Goal: Information Seeking & Learning: Learn about a topic

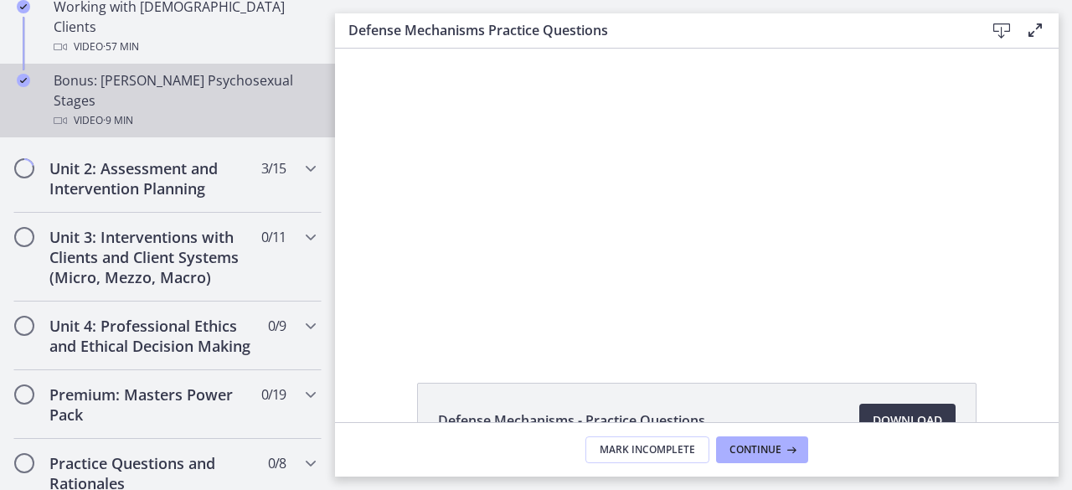
scroll to position [1256, 0]
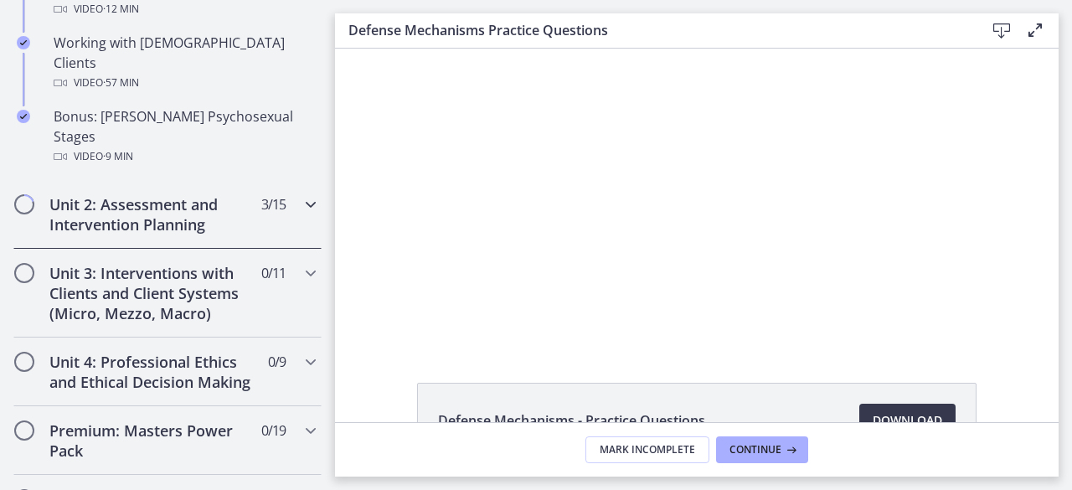
click at [301, 194] on icon "Chapters" at bounding box center [311, 204] width 20 height 20
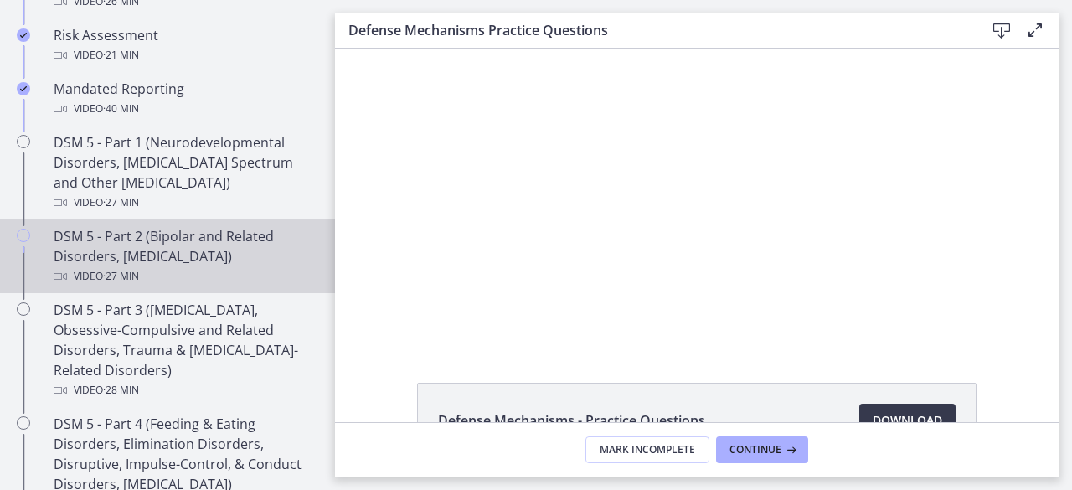
scroll to position [670, 0]
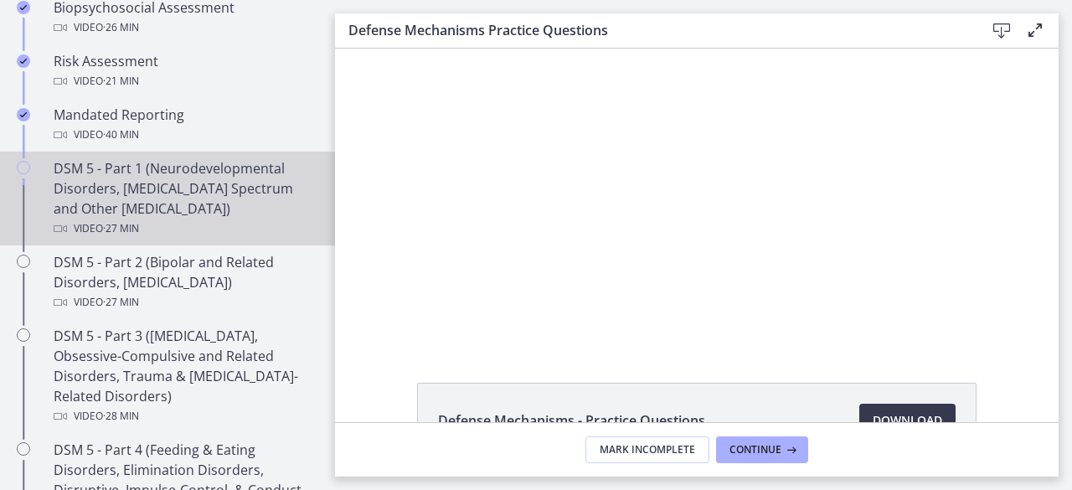
click at [166, 193] on div "DSM 5 - Part 1 (Neurodevelopmental Disorders, [MEDICAL_DATA] Spectrum and Other…" at bounding box center [184, 198] width 261 height 80
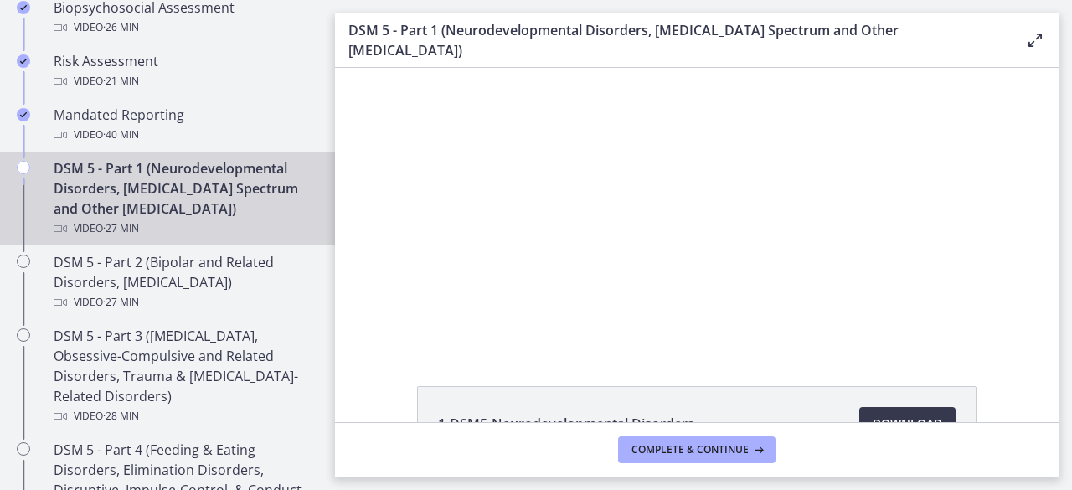
click at [1032, 39] on icon at bounding box center [1035, 40] width 20 height 20
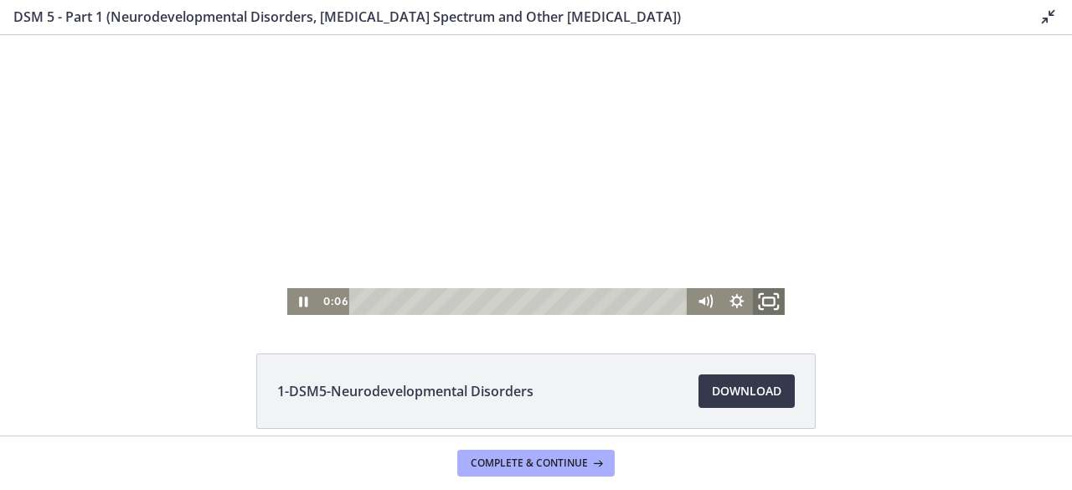
click at [766, 301] on icon "Fullscreen" at bounding box center [768, 302] width 39 height 32
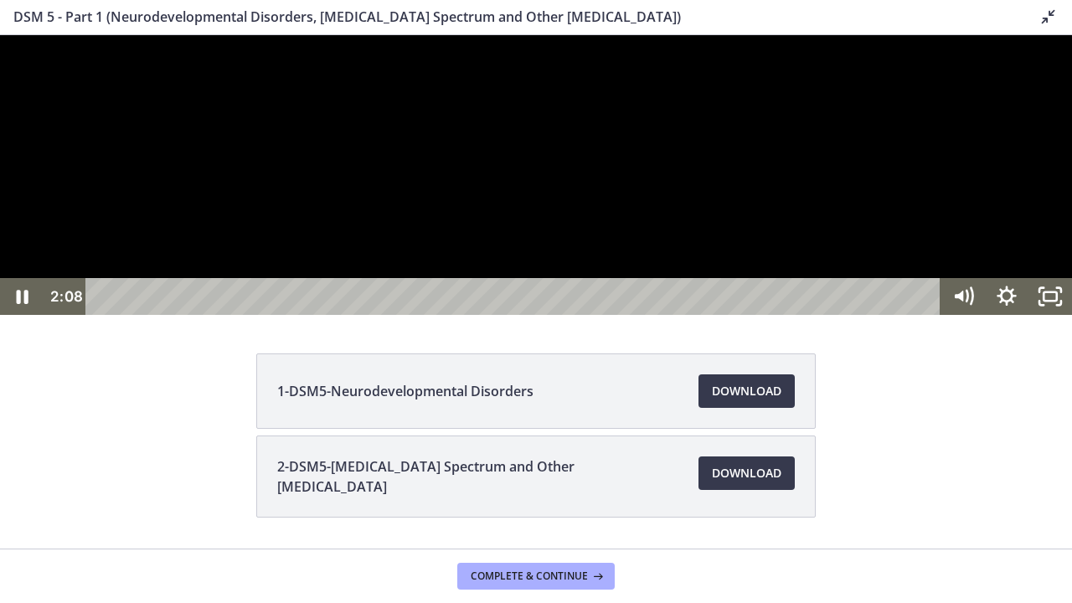
click at [939, 315] on div at bounding box center [536, 175] width 1072 height 280
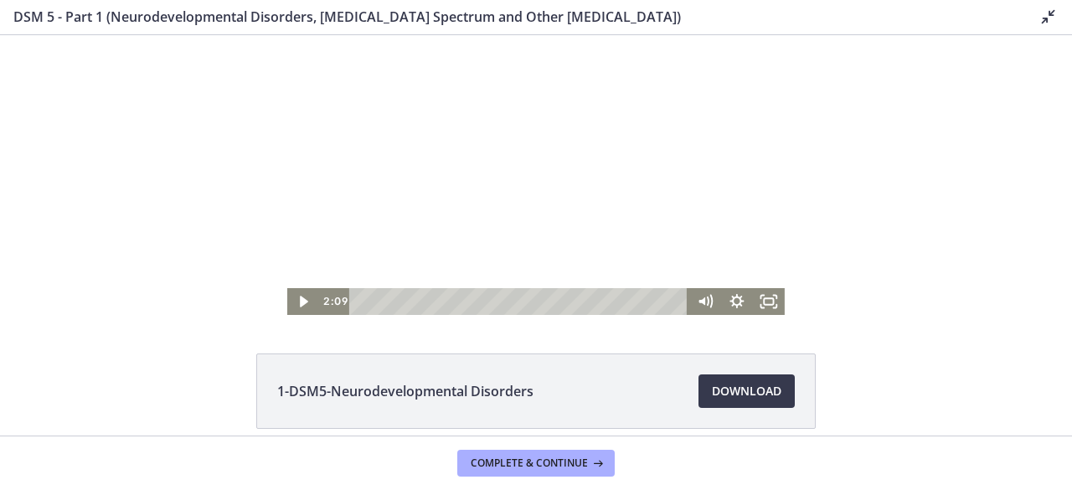
click at [638, 373] on li "1-DSM5-Neurodevelopmental Disorders Download Opens in a new window" at bounding box center [535, 390] width 559 height 75
click at [770, 294] on icon "Fullscreen" at bounding box center [768, 302] width 39 height 32
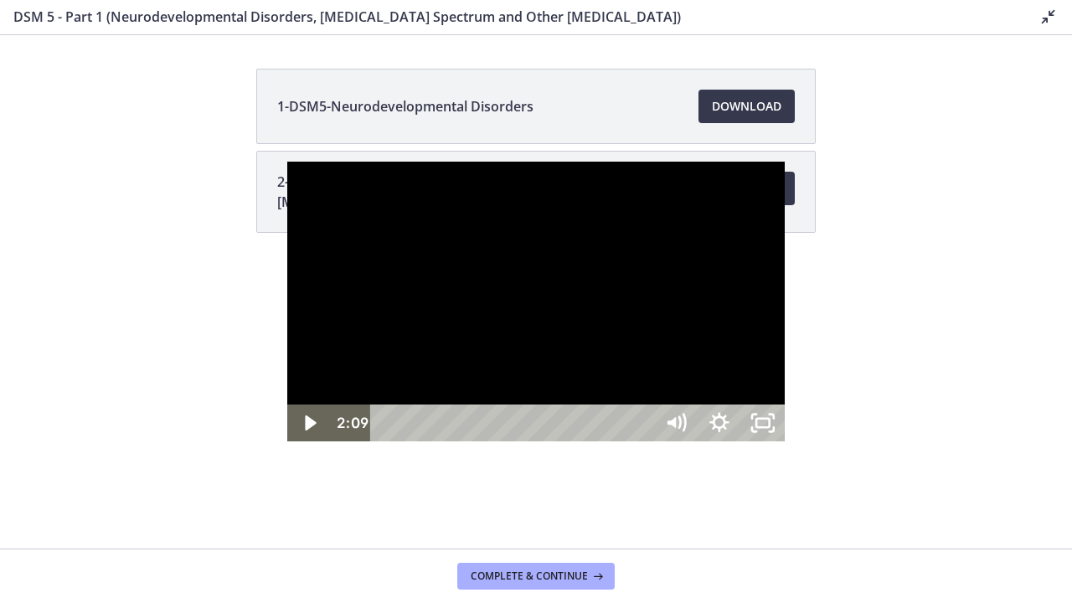
click at [501, 315] on div at bounding box center [535, 302] width 497 height 280
drag, startPoint x: 707, startPoint y: 581, endPoint x: 648, endPoint y: 584, distance: 58.7
click at [925, 430] on div "Playbar" at bounding box center [931, 423] width 13 height 13
click at [517, 371] on div at bounding box center [535, 302] width 497 height 280
drag, startPoint x: 749, startPoint y: 579, endPoint x: 645, endPoint y: 589, distance: 105.1
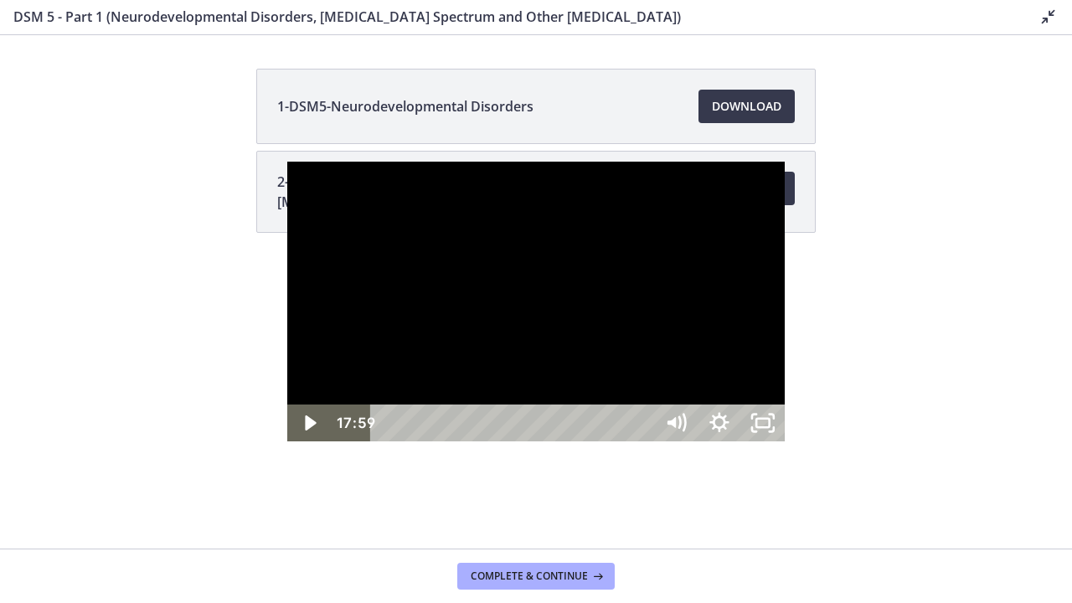
click at [922, 430] on div "Playbar" at bounding box center [928, 423] width 13 height 13
drag, startPoint x: 645, startPoint y: 581, endPoint x: 665, endPoint y: 580, distance: 20.1
click at [942, 430] on div "Playbar" at bounding box center [948, 423] width 13 height 13
click at [643, 441] on div "21:49" at bounding box center [514, 422] width 257 height 37
drag, startPoint x: 762, startPoint y: 580, endPoint x: 779, endPoint y: 586, distance: 17.7
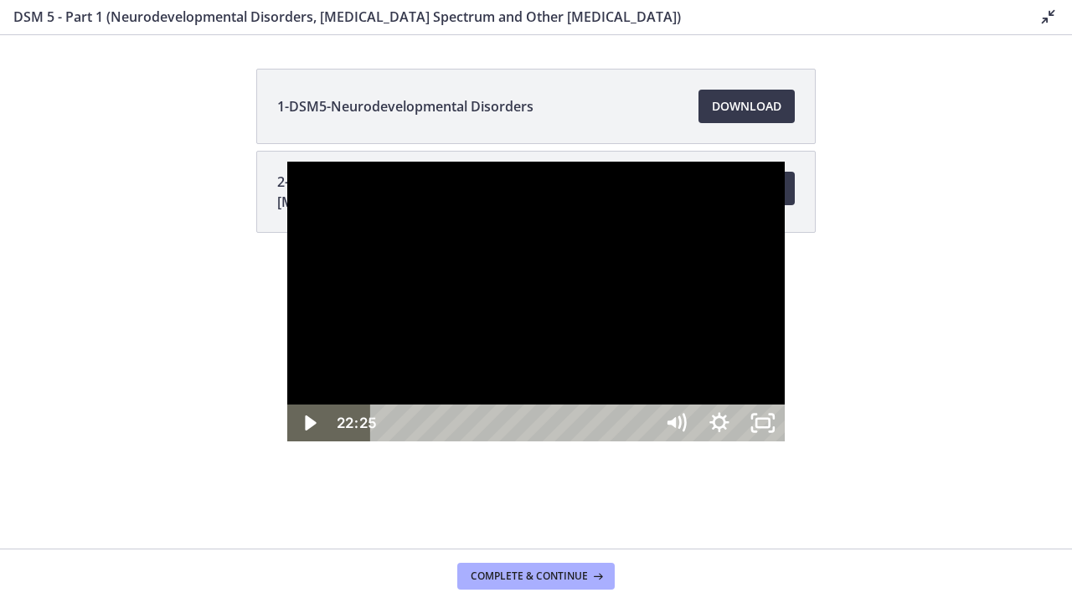
click at [1056, 430] on div "Playbar" at bounding box center [1062, 423] width 13 height 13
click at [554, 348] on div at bounding box center [535, 302] width 497 height 280
click at [539, 335] on div at bounding box center [535, 302] width 497 height 280
click at [785, 441] on icon "Unfullscreen" at bounding box center [763, 422] width 44 height 37
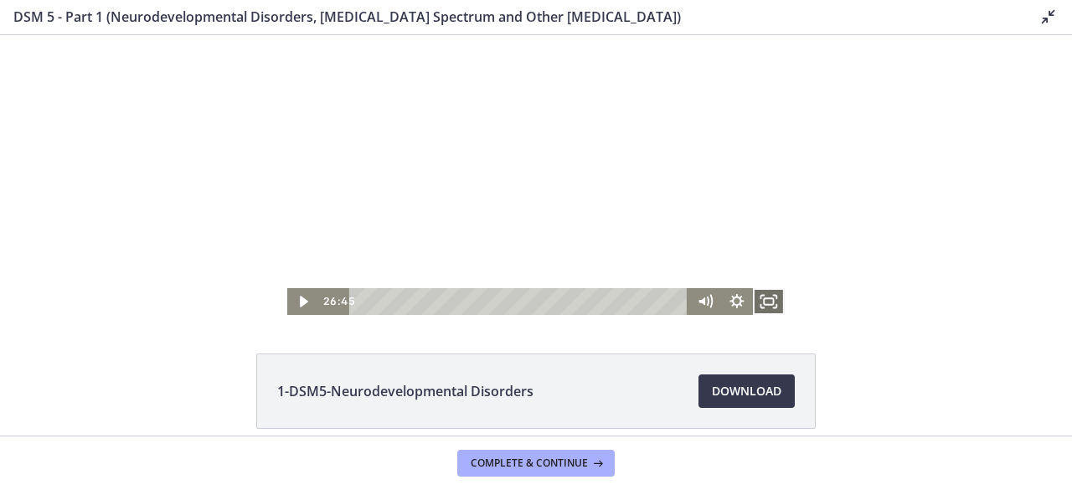
click at [764, 299] on icon "Fullscreen" at bounding box center [769, 301] width 32 height 27
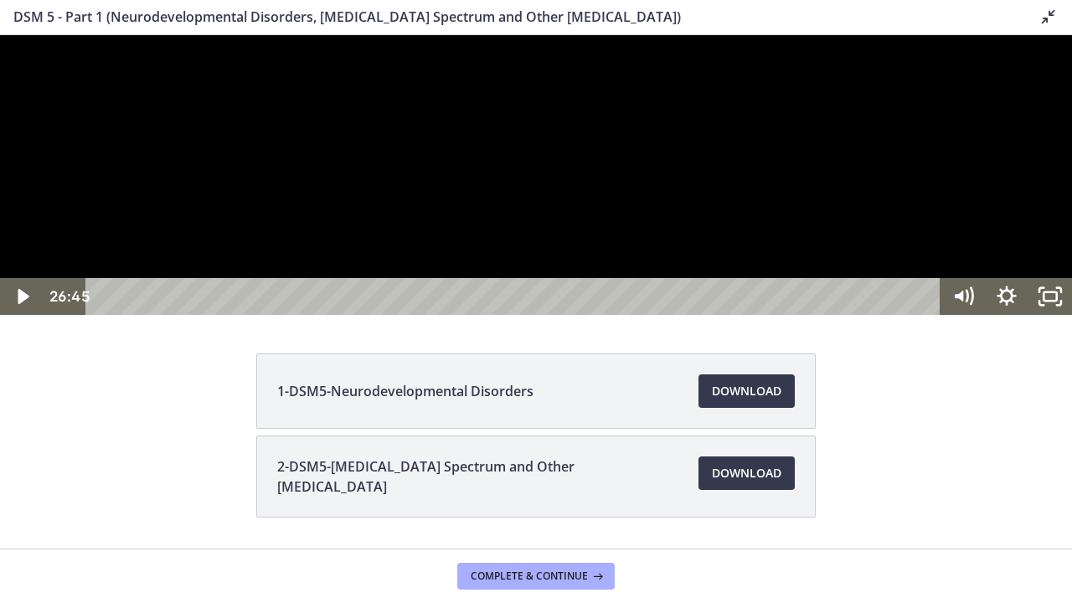
click at [512, 315] on div at bounding box center [536, 175] width 1072 height 280
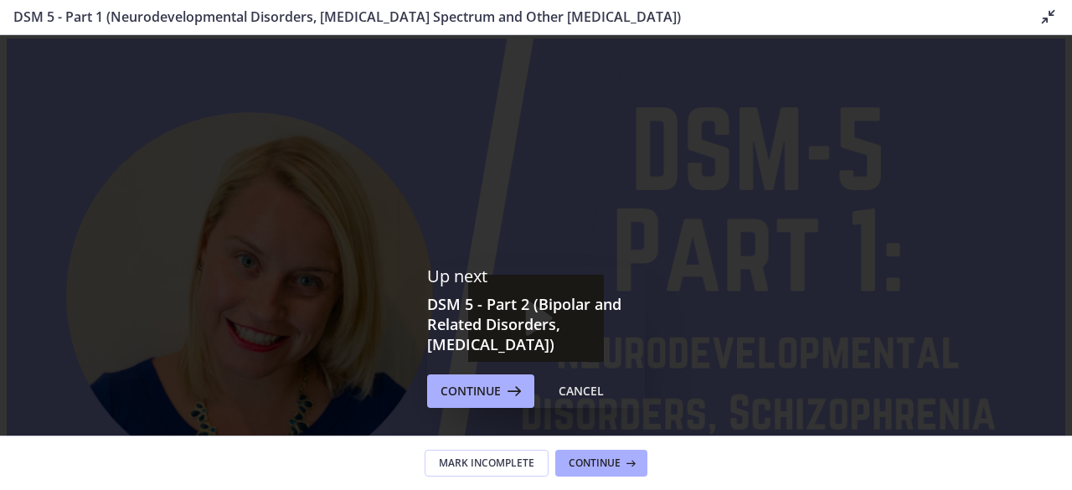
click at [1045, 14] on icon at bounding box center [1048, 17] width 20 height 20
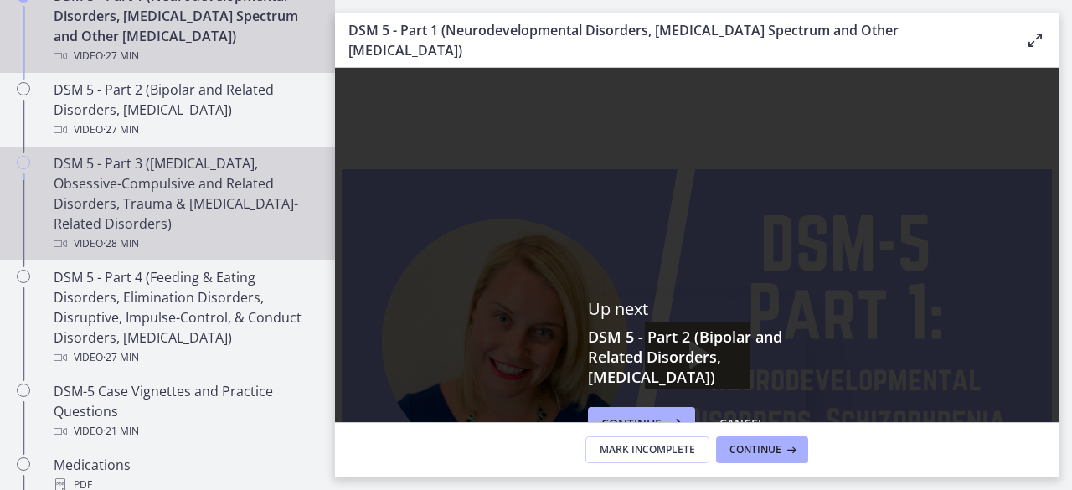
scroll to position [754, 0]
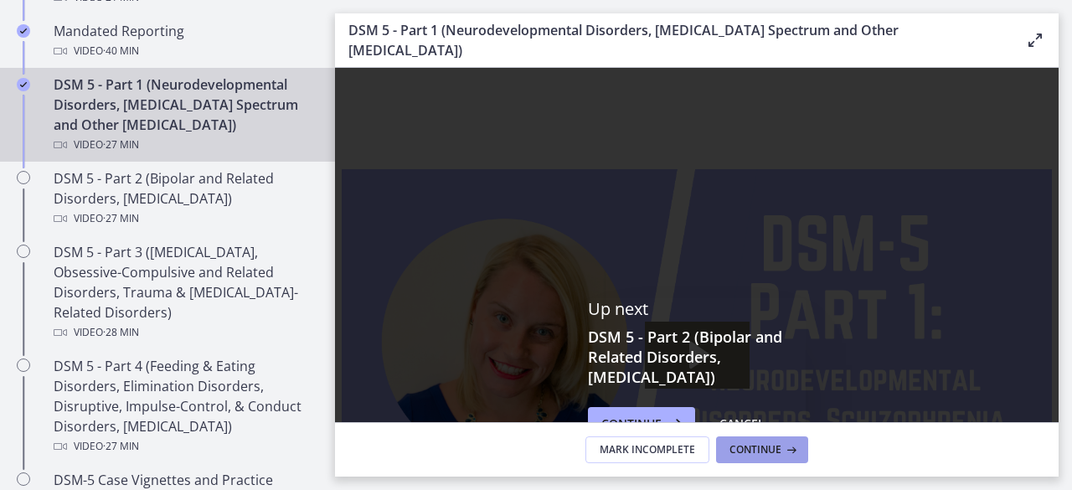
click at [749, 445] on span "Continue" at bounding box center [755, 449] width 52 height 13
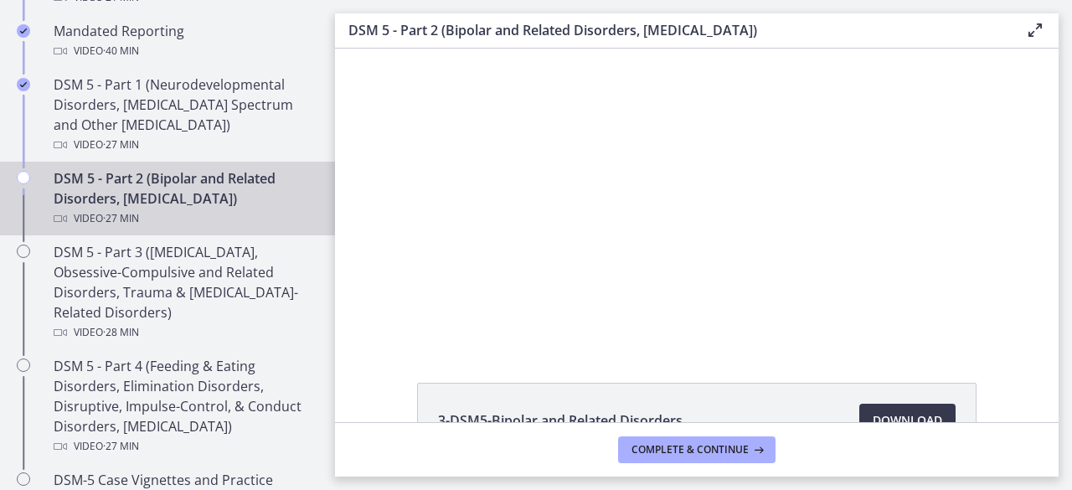
click at [1032, 27] on icon at bounding box center [1035, 30] width 20 height 20
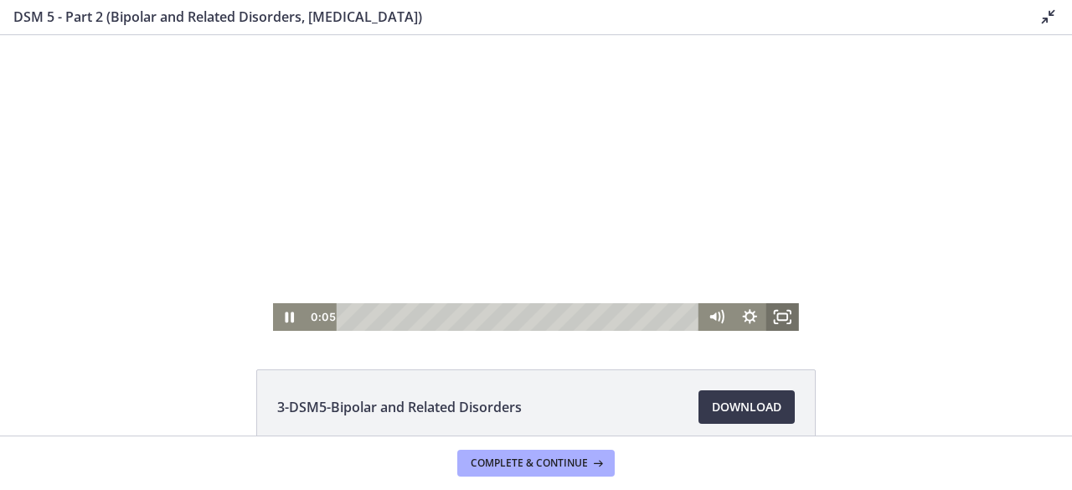
click at [779, 319] on icon "Fullscreen" at bounding box center [782, 317] width 33 height 28
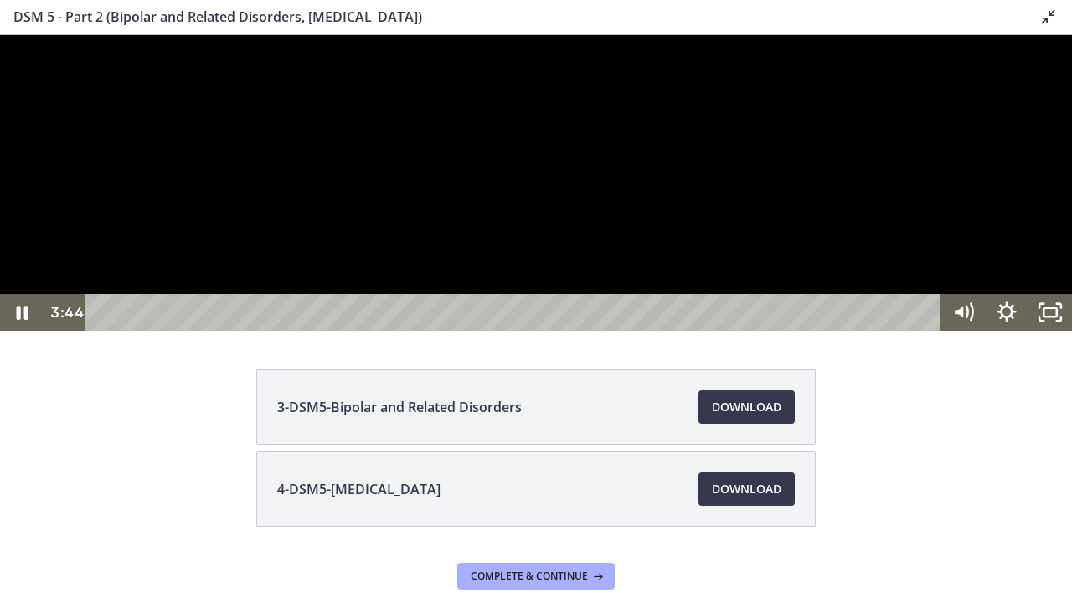
click at [529, 331] on div at bounding box center [536, 183] width 1072 height 296
click at [530, 331] on div at bounding box center [536, 183] width 1072 height 296
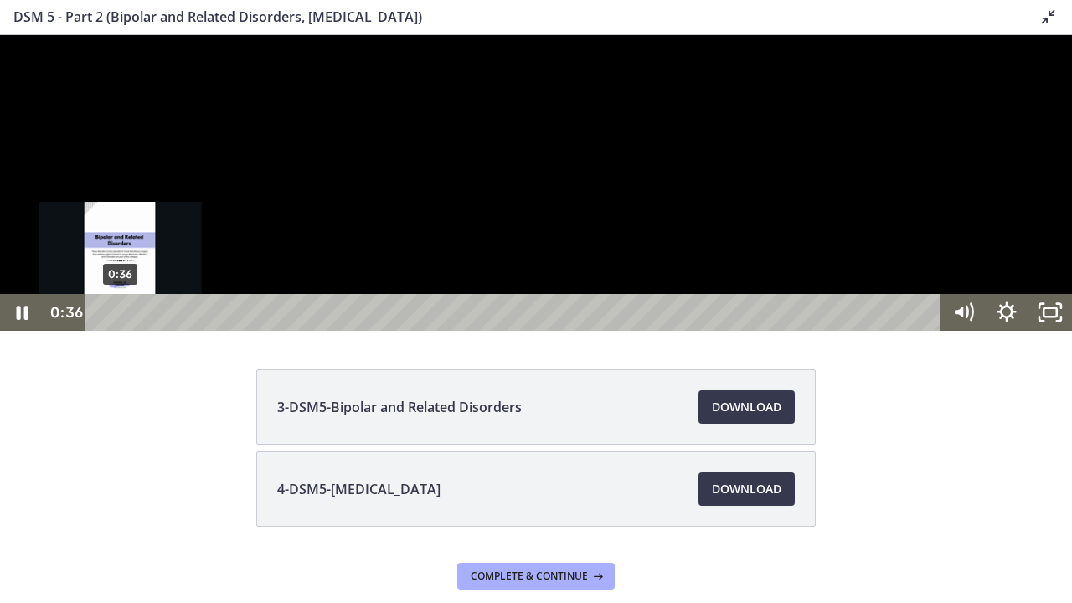
click at [120, 331] on div "0:36" at bounding box center [515, 312] width 829 height 37
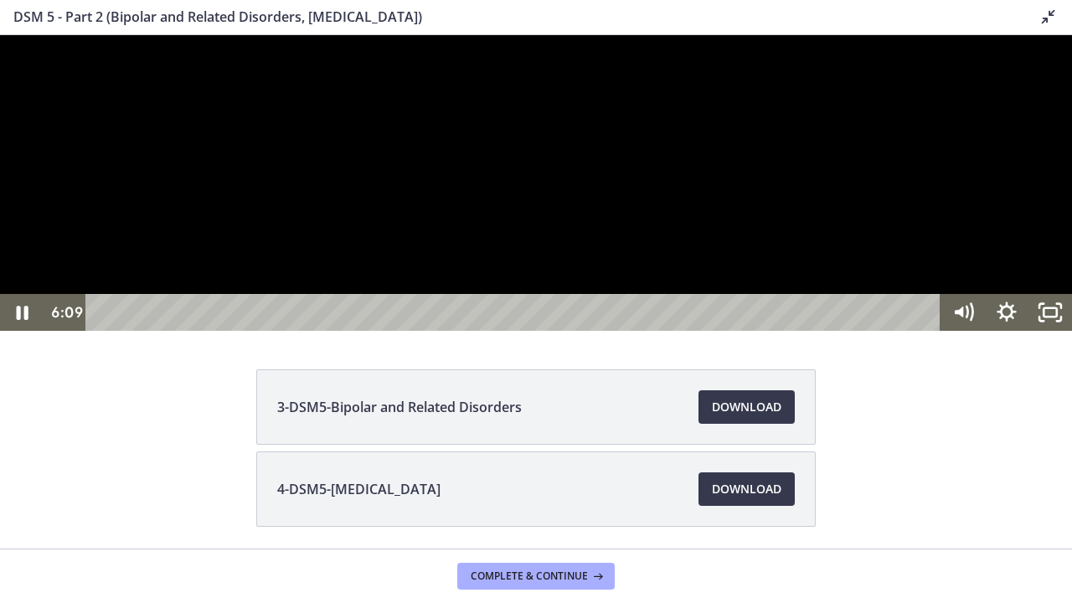
click at [541, 331] on div at bounding box center [536, 183] width 1072 height 296
click at [1053, 331] on icon "Unfullscreen" at bounding box center [1050, 312] width 44 height 37
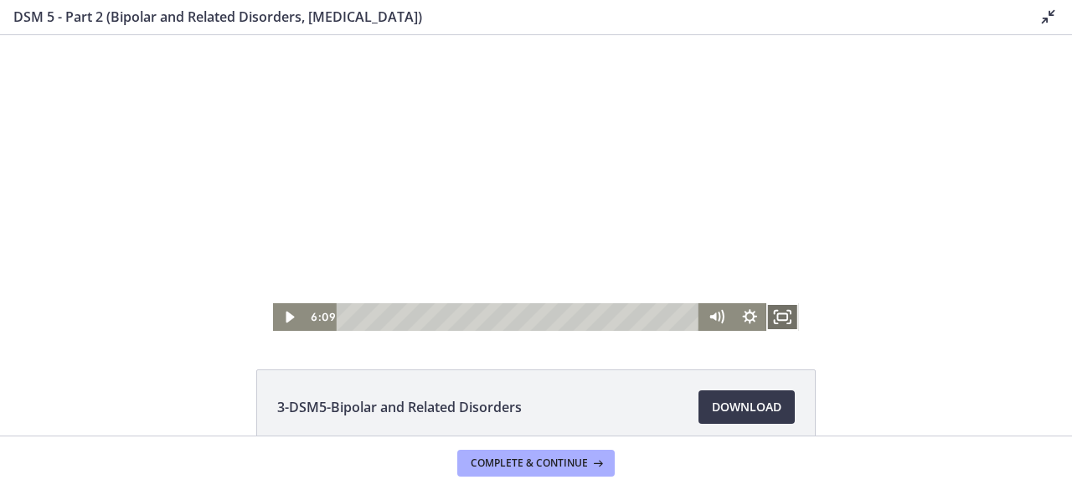
click at [772, 316] on icon "Fullscreen" at bounding box center [782, 317] width 33 height 28
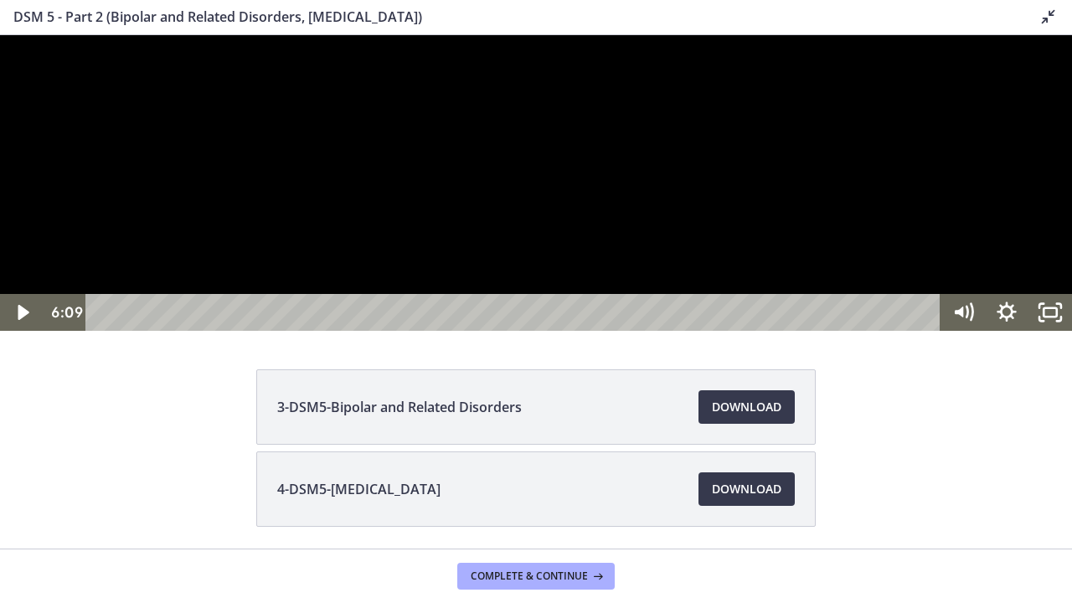
click at [486, 322] on div at bounding box center [536, 183] width 1072 height 296
click at [529, 331] on div at bounding box center [536, 183] width 1072 height 296
click at [552, 331] on div at bounding box center [536, 183] width 1072 height 296
click at [524, 288] on div at bounding box center [536, 183] width 1072 height 296
click at [1053, 335] on icon "Unfullscreen" at bounding box center [1050, 313] width 52 height 44
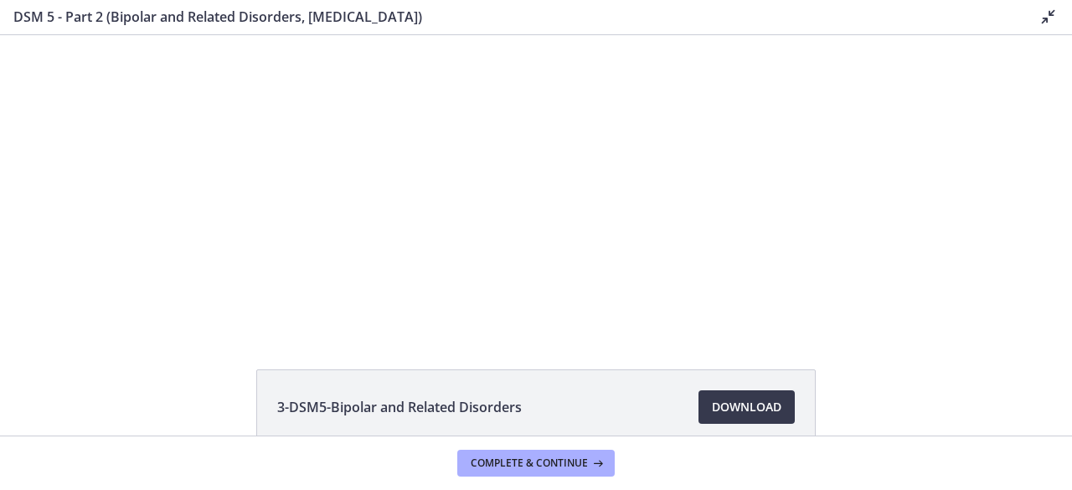
click at [1043, 21] on icon at bounding box center [1048, 17] width 20 height 20
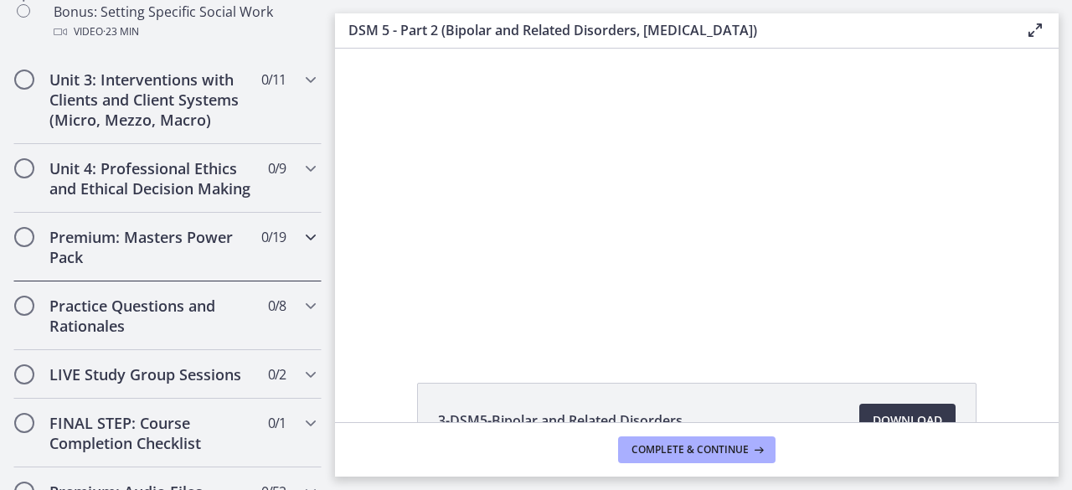
scroll to position [1591, 0]
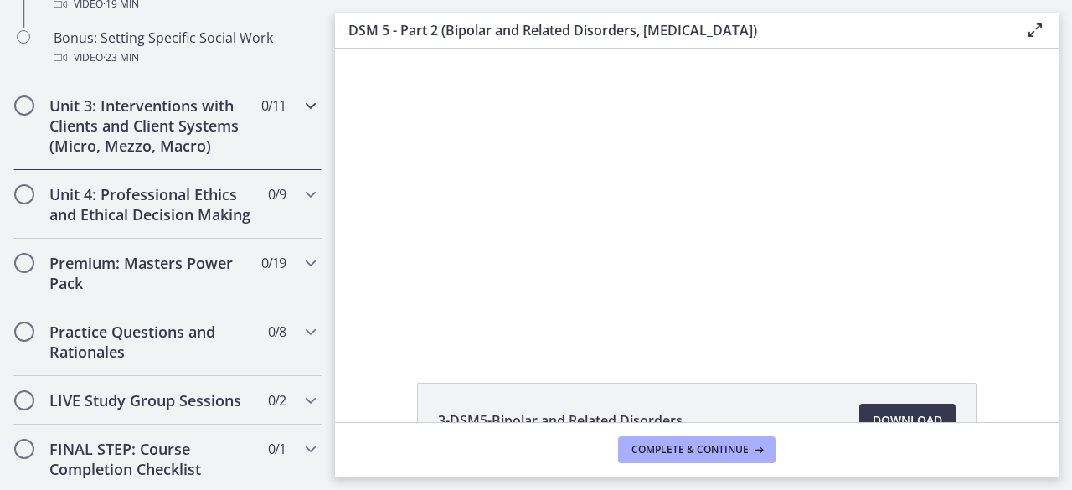
click at [301, 116] on icon "Chapters" at bounding box center [311, 105] width 20 height 20
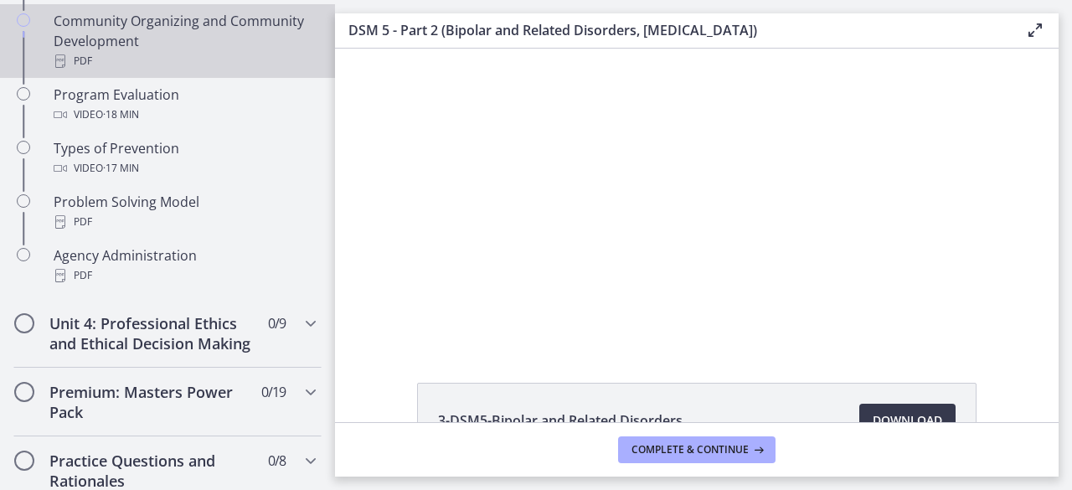
scroll to position [1171, 0]
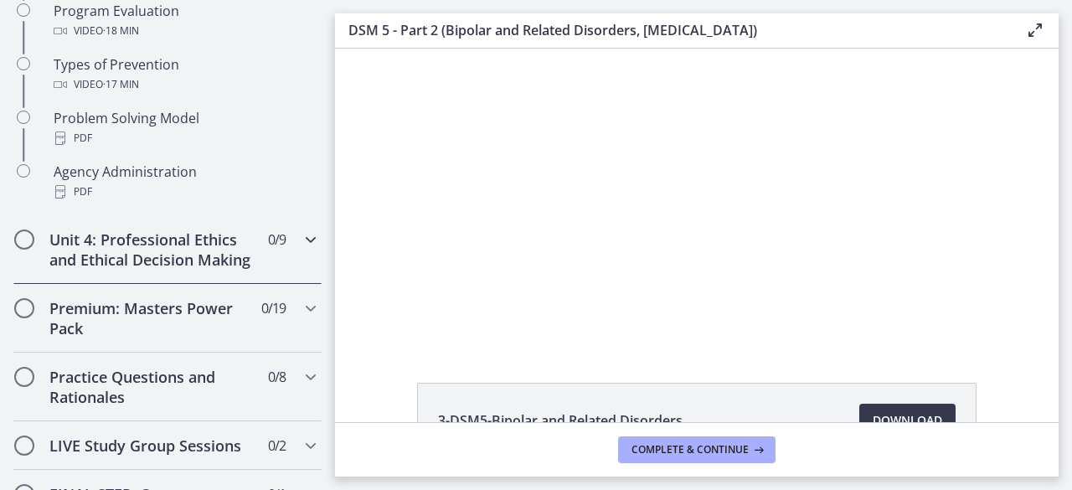
click at [301, 232] on icon "Chapters" at bounding box center [311, 239] width 20 height 20
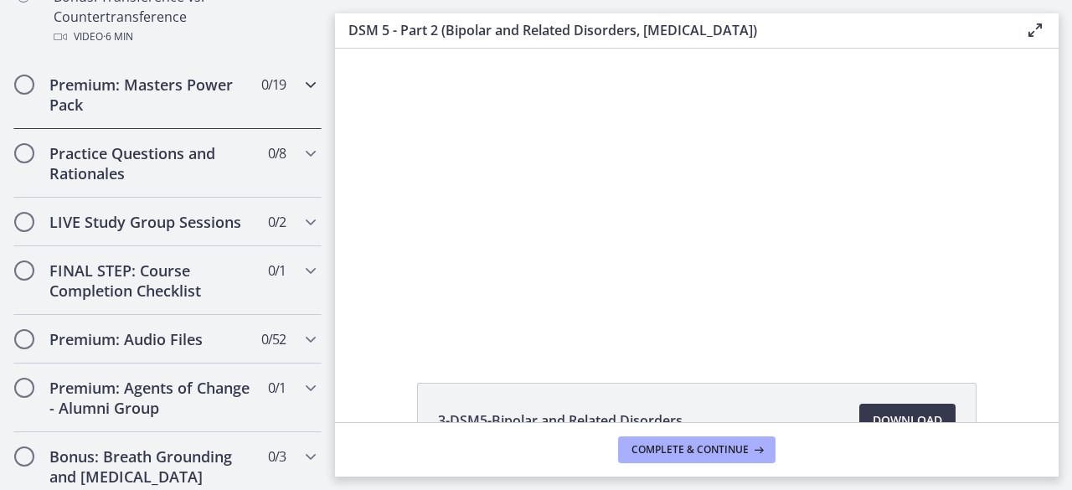
scroll to position [1338, 0]
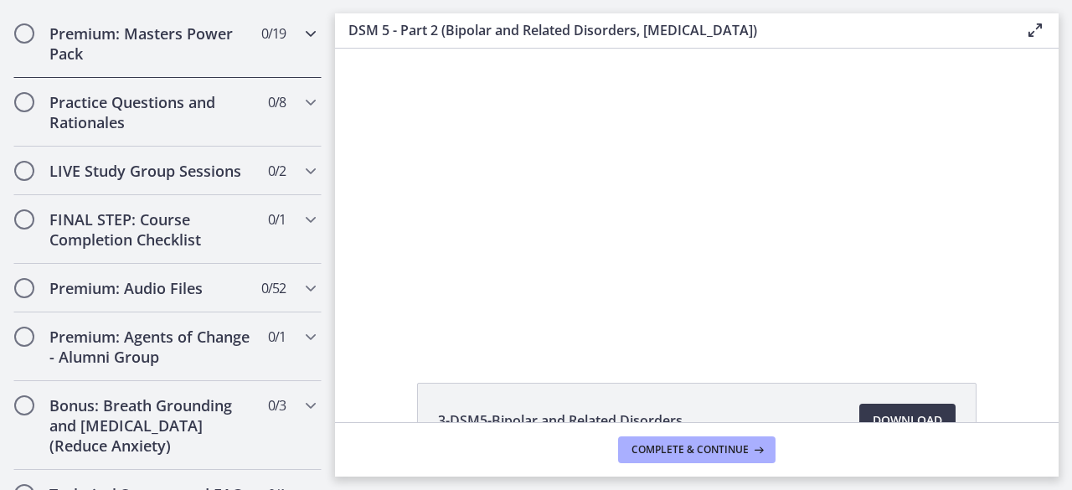
click at [301, 44] on icon "Chapters" at bounding box center [311, 33] width 20 height 20
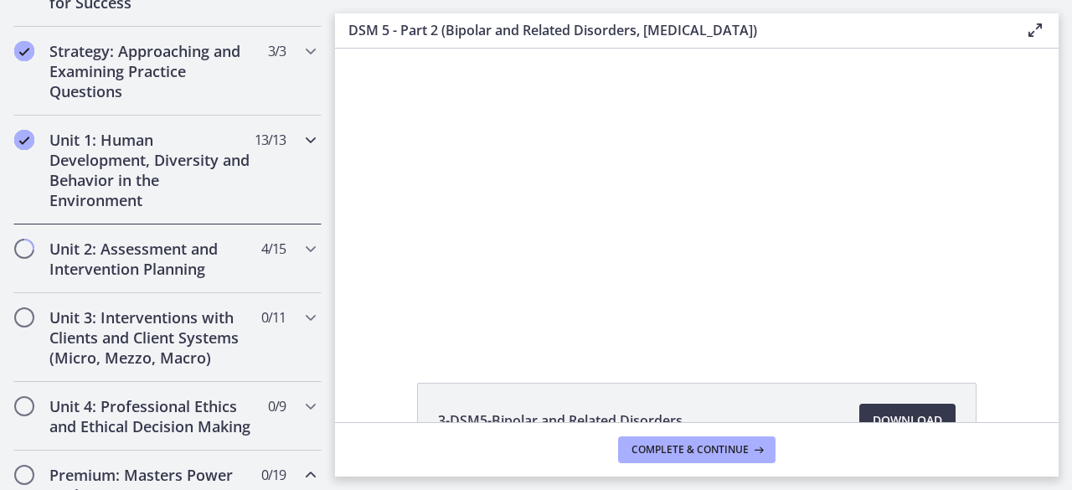
scroll to position [335, 0]
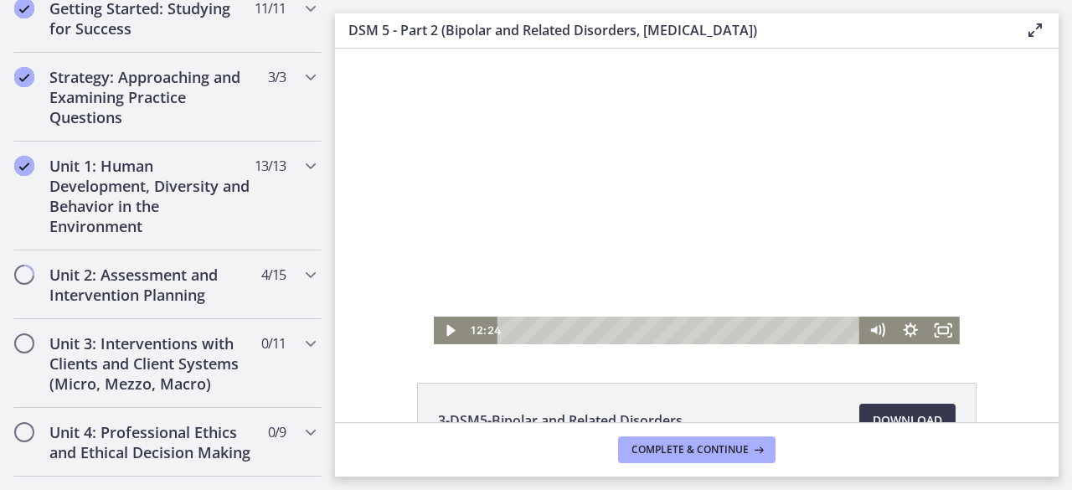
click at [664, 186] on div at bounding box center [697, 197] width 526 height 296
click at [670, 184] on div at bounding box center [697, 197] width 526 height 296
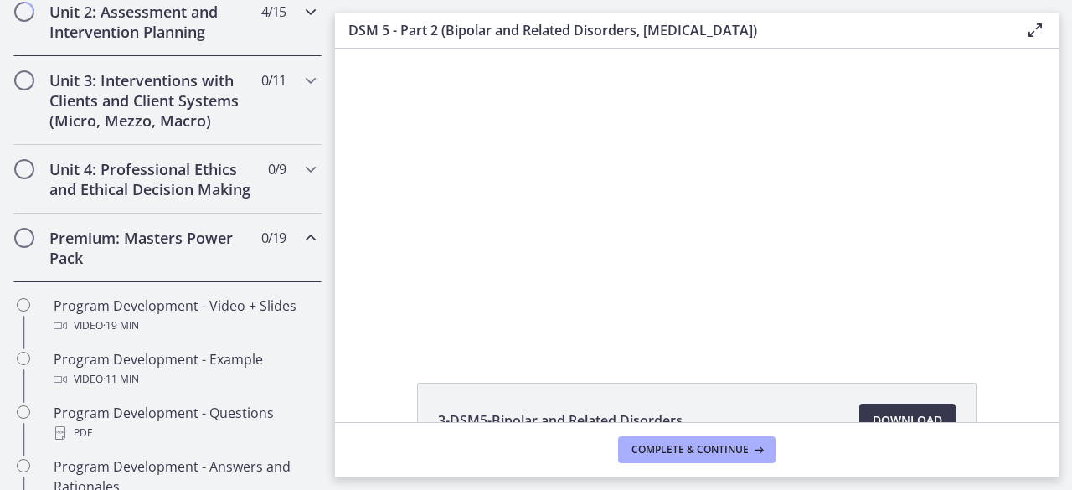
scroll to position [575, 0]
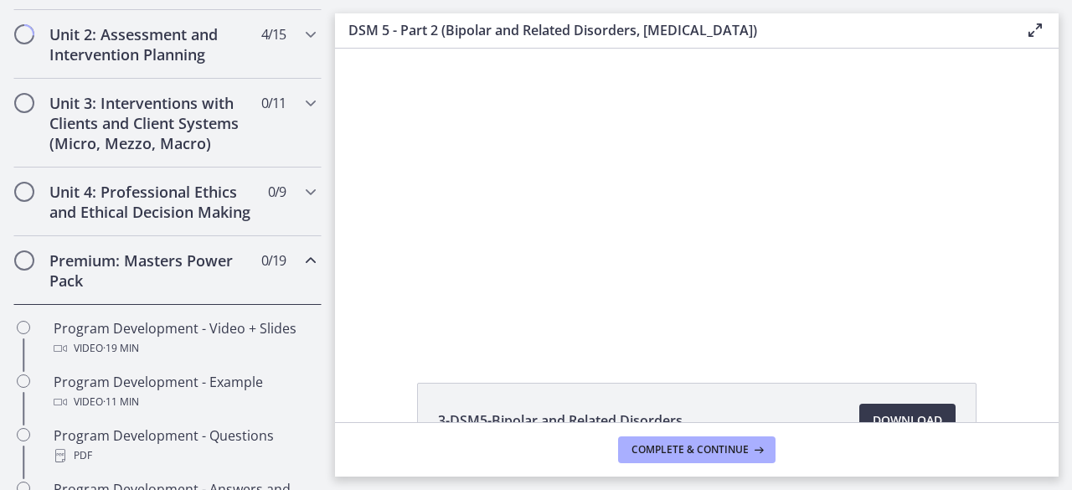
click at [301, 270] on icon "Chapters" at bounding box center [311, 260] width 20 height 20
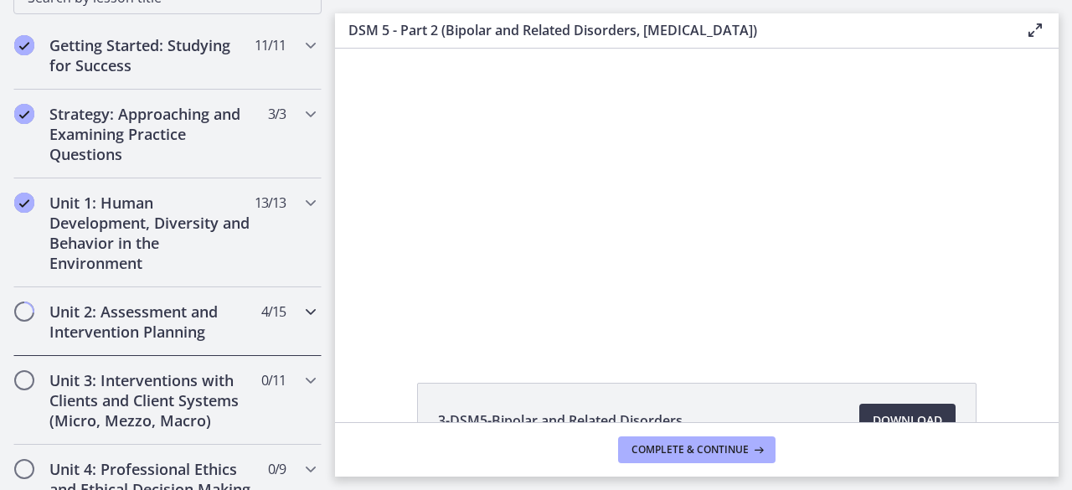
scroll to position [335, 0]
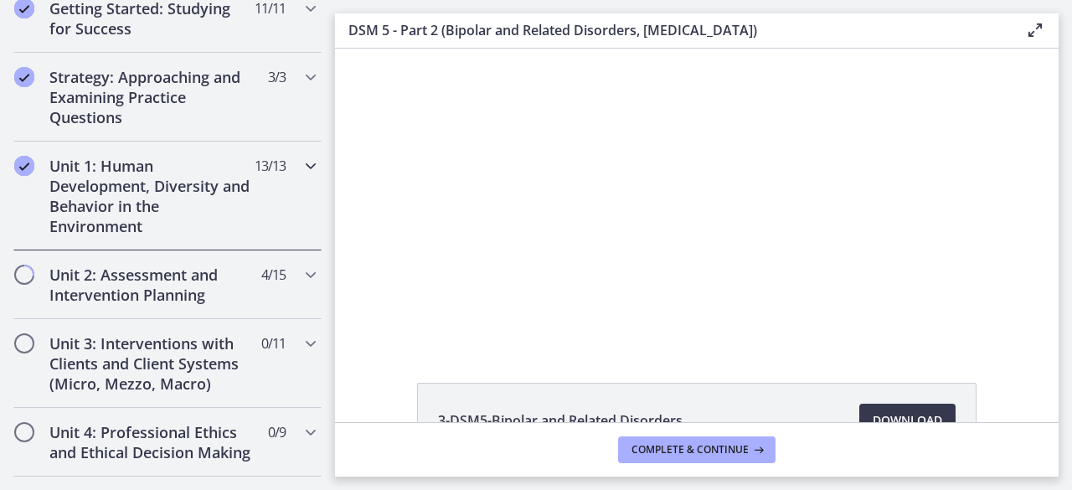
click at [301, 167] on icon "Chapters" at bounding box center [311, 166] width 20 height 20
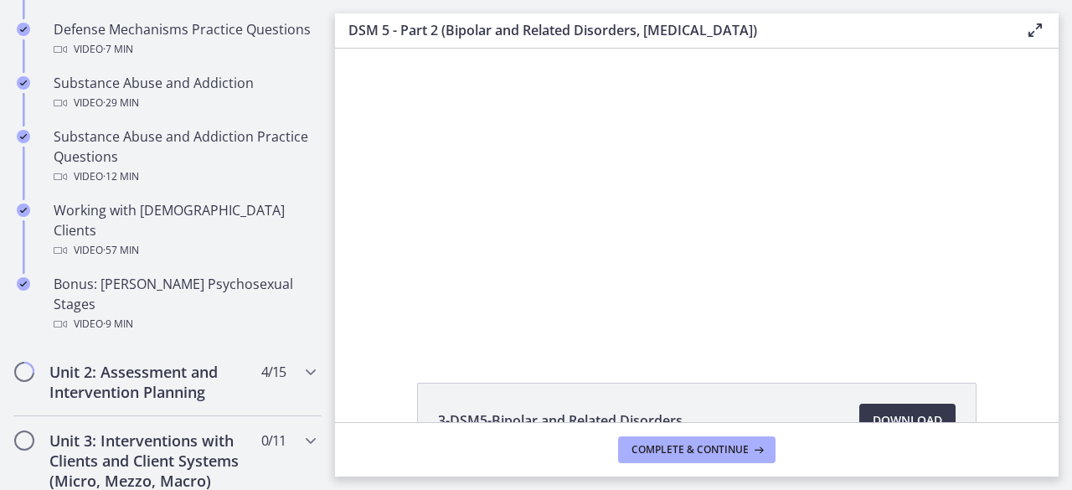
scroll to position [1172, 0]
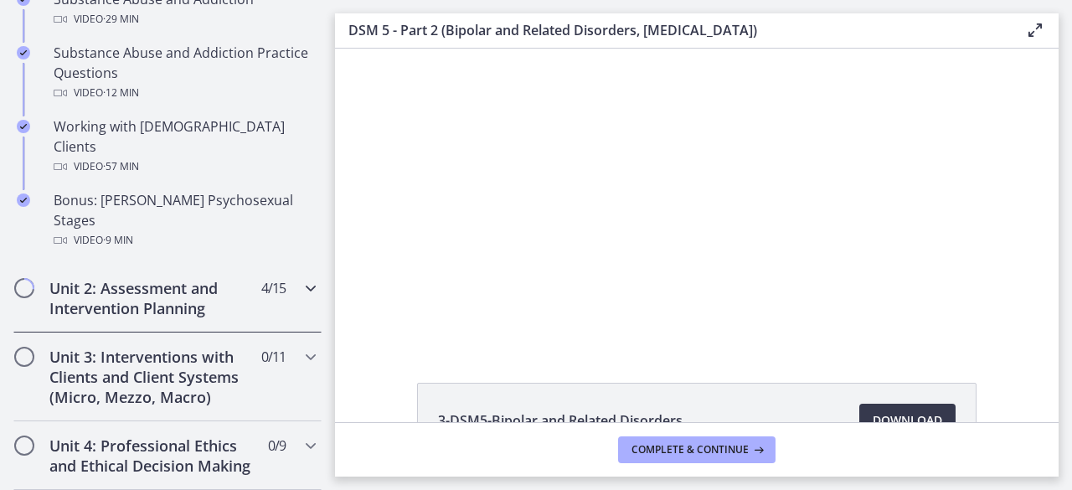
click at [301, 278] on icon "Chapters" at bounding box center [311, 288] width 20 height 20
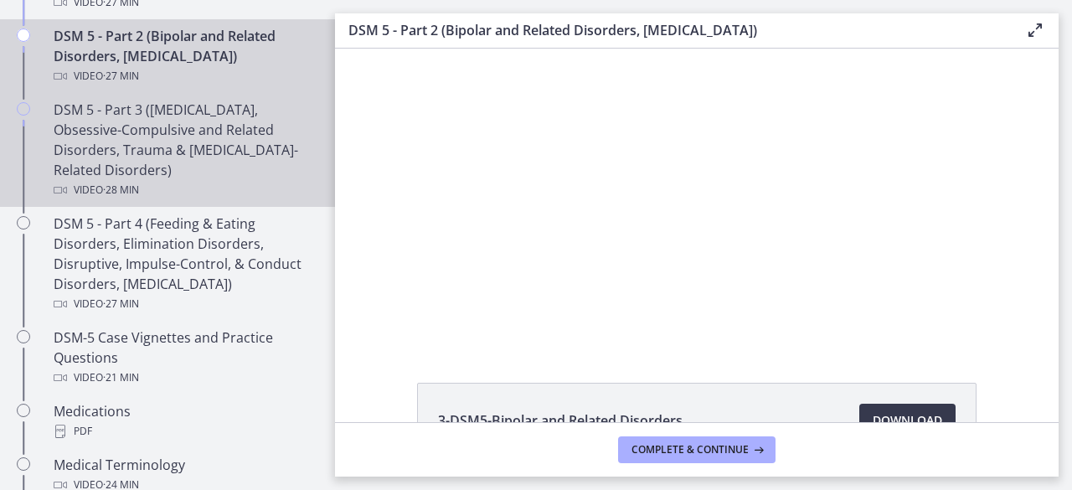
scroll to position [921, 0]
